Goal: Book appointment/travel/reservation

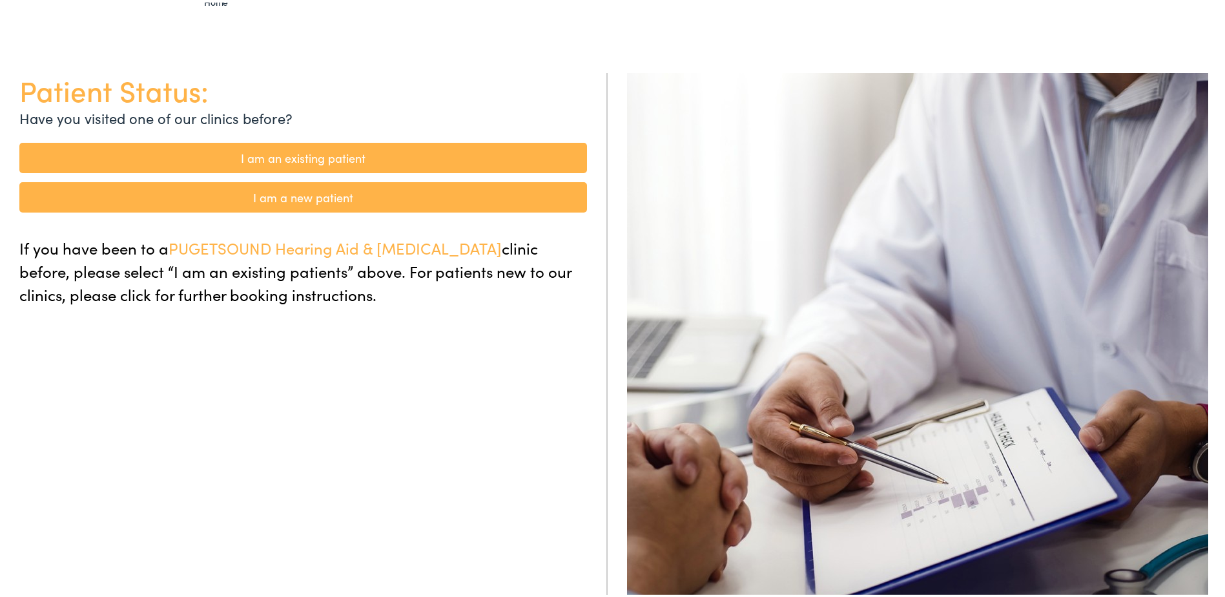
scroll to position [129, 0]
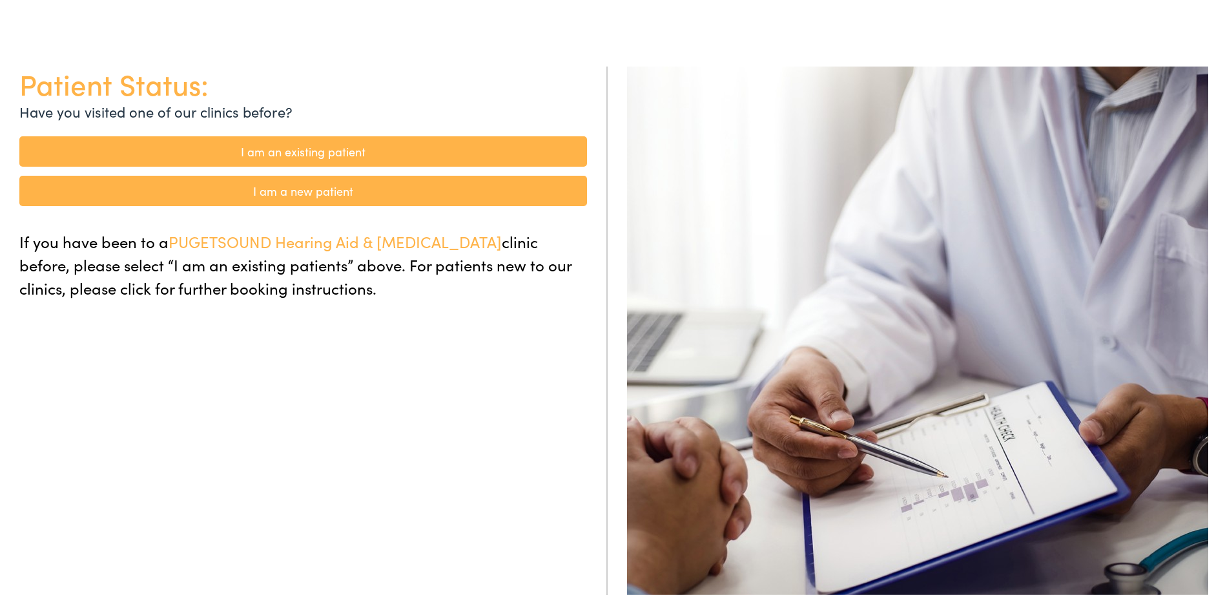
click at [306, 147] on link "I am an existing patient" at bounding box center [303, 149] width 568 height 30
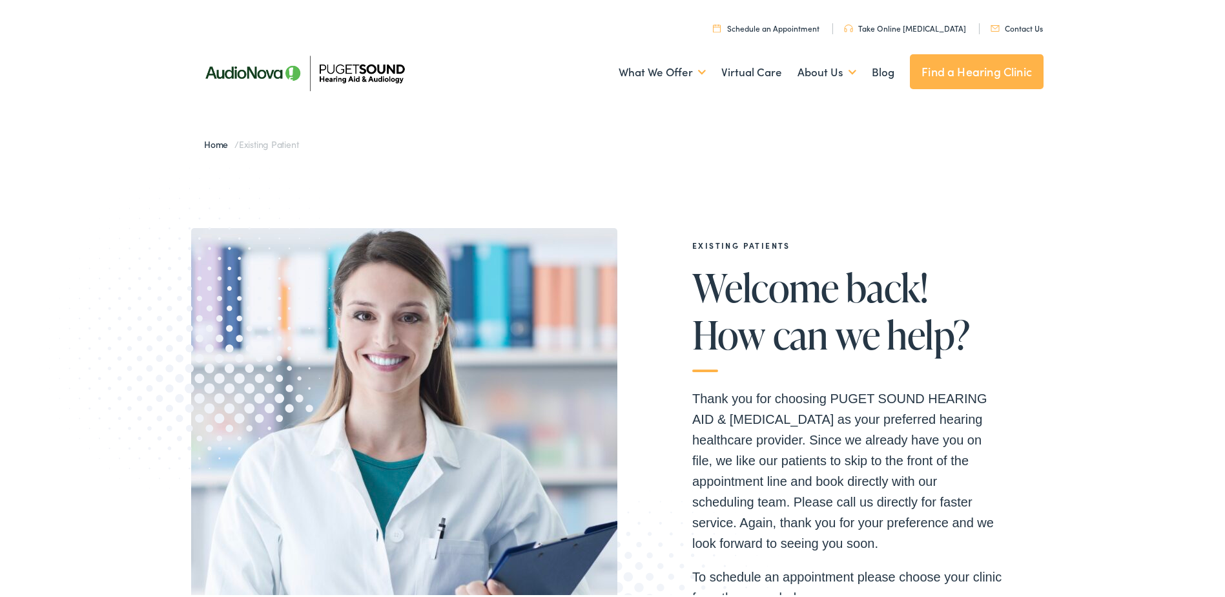
scroll to position [258, 0]
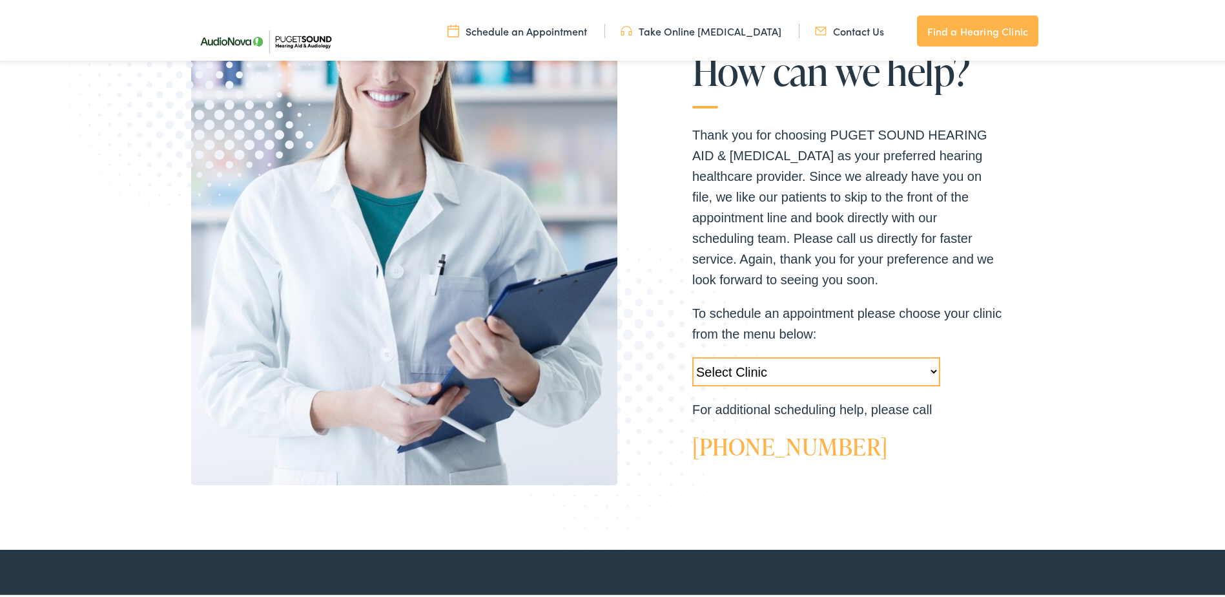
click at [932, 371] on select "Select Clinic Tukwila-WA-AudioNova 14900 Interurban Ave S #185 Tacoma-WA-AudioN…" at bounding box center [816, 369] width 248 height 29
select select "https://pshearing.alpacaaudiology.com/locations/tacoma-wa/"
click at [692, 355] on select "Select Clinic Tukwila-WA-AudioNova 14900 Interurban Ave S #185 Tacoma-WA-AudioN…" at bounding box center [816, 369] width 248 height 29
